Goal: Information Seeking & Learning: Learn about a topic

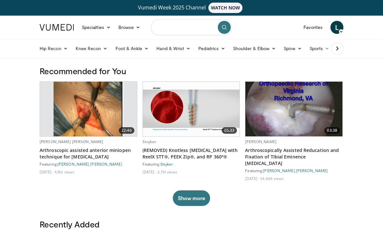
click at [188, 31] on input "Search topics, interventions" at bounding box center [191, 27] width 81 height 16
type input "**********"
click at [226, 27] on icon "submit" at bounding box center [224, 27] width 5 height 5
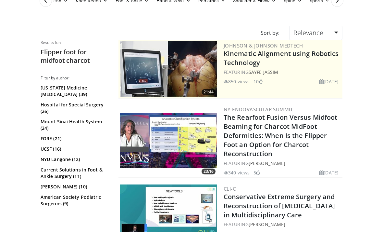
scroll to position [49, 0]
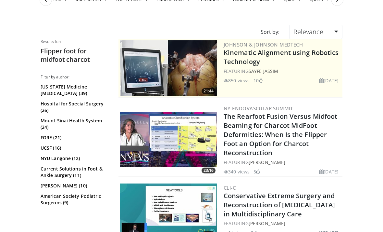
click at [196, 132] on img at bounding box center [168, 139] width 97 height 55
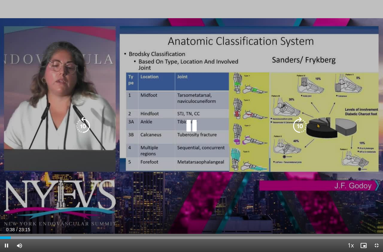
click at [187, 122] on icon "Video Player" at bounding box center [192, 126] width 18 height 18
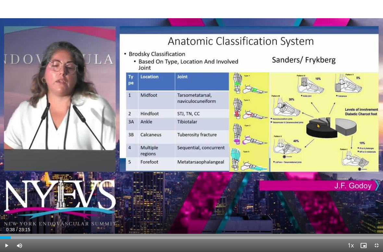
click at [165, 107] on div "10 seconds Tap to unmute" at bounding box center [191, 126] width 383 height 252
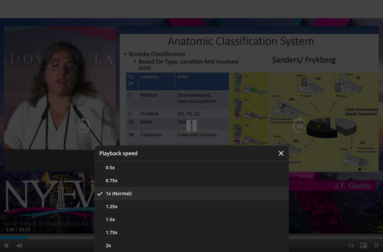
click at [152, 206] on button "1.25x" at bounding box center [191, 206] width 195 height 13
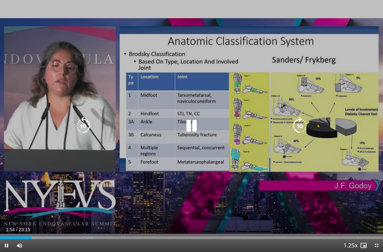
click at [6, 231] on span "Video Player" at bounding box center [6, 245] width 13 height 13
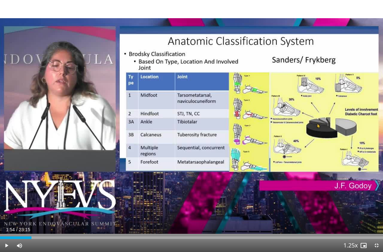
click at [5, 231] on span "Video Player" at bounding box center [6, 245] width 13 height 13
click at [0, 231] on span "Video Player" at bounding box center [6, 245] width 13 height 13
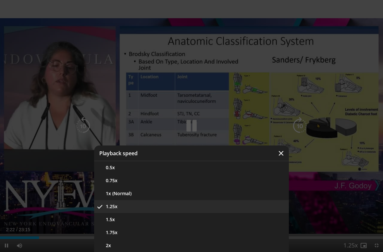
click at [207, 193] on button "1x (Normal)" at bounding box center [191, 193] width 195 height 13
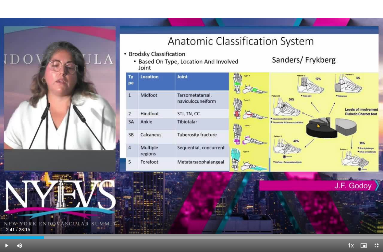
click at [261, 196] on div "10 seconds Tap to unmute" at bounding box center [191, 126] width 383 height 252
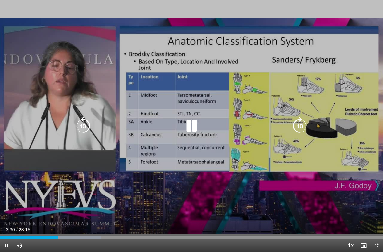
click at [83, 120] on icon "Video Player" at bounding box center [83, 126] width 18 height 18
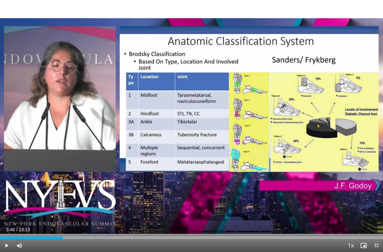
click at [12, 216] on div "10 seconds Tap to unmute" at bounding box center [191, 126] width 383 height 252
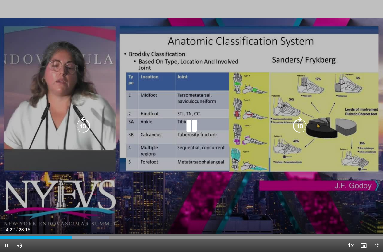
click at [355, 196] on div "10 seconds Tap to unmute" at bounding box center [191, 126] width 383 height 252
click at [3, 231] on span "Video Player" at bounding box center [6, 245] width 13 height 13
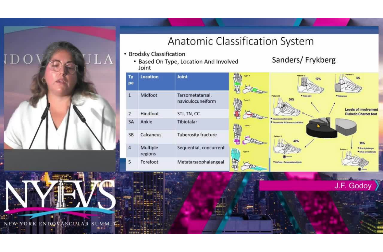
click at [17, 106] on div "10 seconds Tap to unmute" at bounding box center [191, 126] width 383 height 252
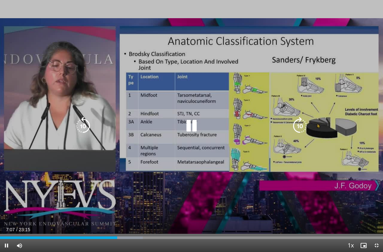
click at [17, 108] on div "10 seconds Tap to unmute" at bounding box center [191, 126] width 383 height 252
click at [16, 107] on div "10 seconds Tap to unmute" at bounding box center [191, 126] width 383 height 252
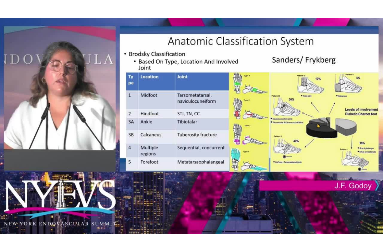
click at [25, 173] on div "10 seconds Tap to unmute" at bounding box center [191, 126] width 383 height 252
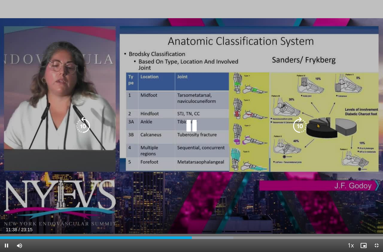
click at [24, 188] on div "10 seconds Tap to unmute" at bounding box center [191, 126] width 383 height 252
click at [29, 191] on div "10 seconds Tap to unmute" at bounding box center [191, 126] width 383 height 252
click at [22, 193] on div "10 seconds Tap to unmute" at bounding box center [191, 126] width 383 height 252
click at [23, 194] on div "10 seconds Tap to unmute" at bounding box center [191, 126] width 383 height 252
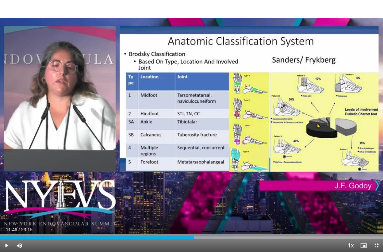
click at [28, 184] on div "10 seconds Tap to unmute" at bounding box center [191, 126] width 383 height 252
click at [3, 231] on span "Video Player" at bounding box center [6, 245] width 13 height 13
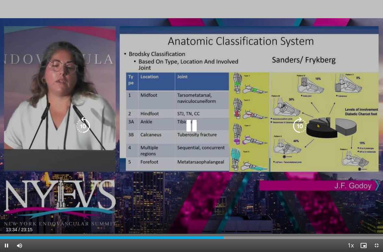
click at [50, 195] on div "10 seconds Tap to unmute" at bounding box center [191, 126] width 383 height 252
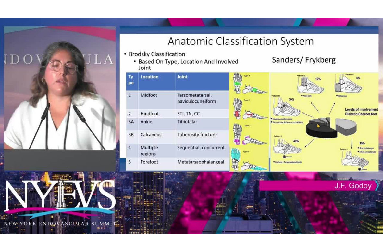
click at [76, 194] on div "10 seconds Tap to unmute" at bounding box center [191, 126] width 383 height 252
